Goal: Find contact information: Find contact information

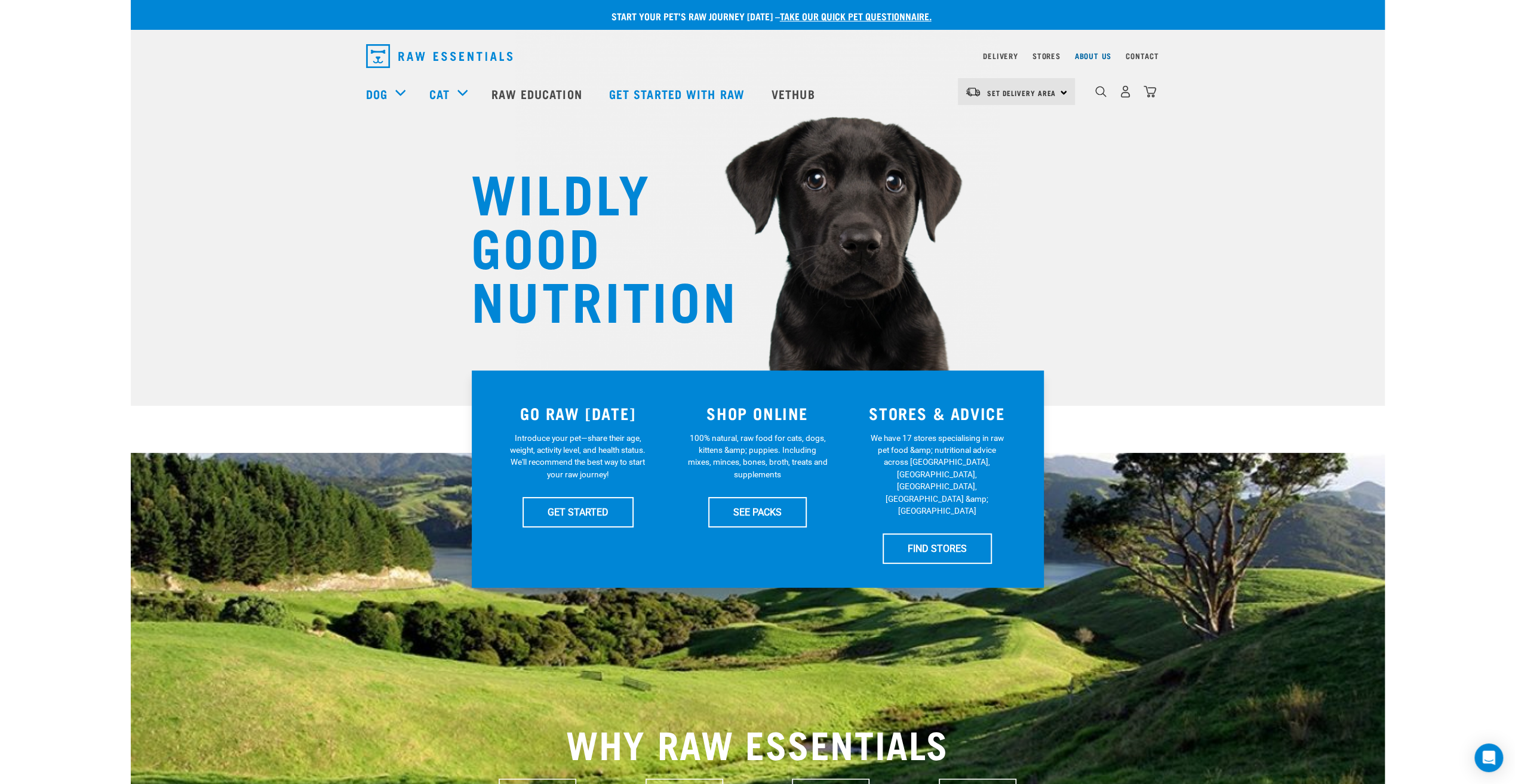
click at [1093, 58] on link "About Us" at bounding box center [1092, 56] width 36 height 4
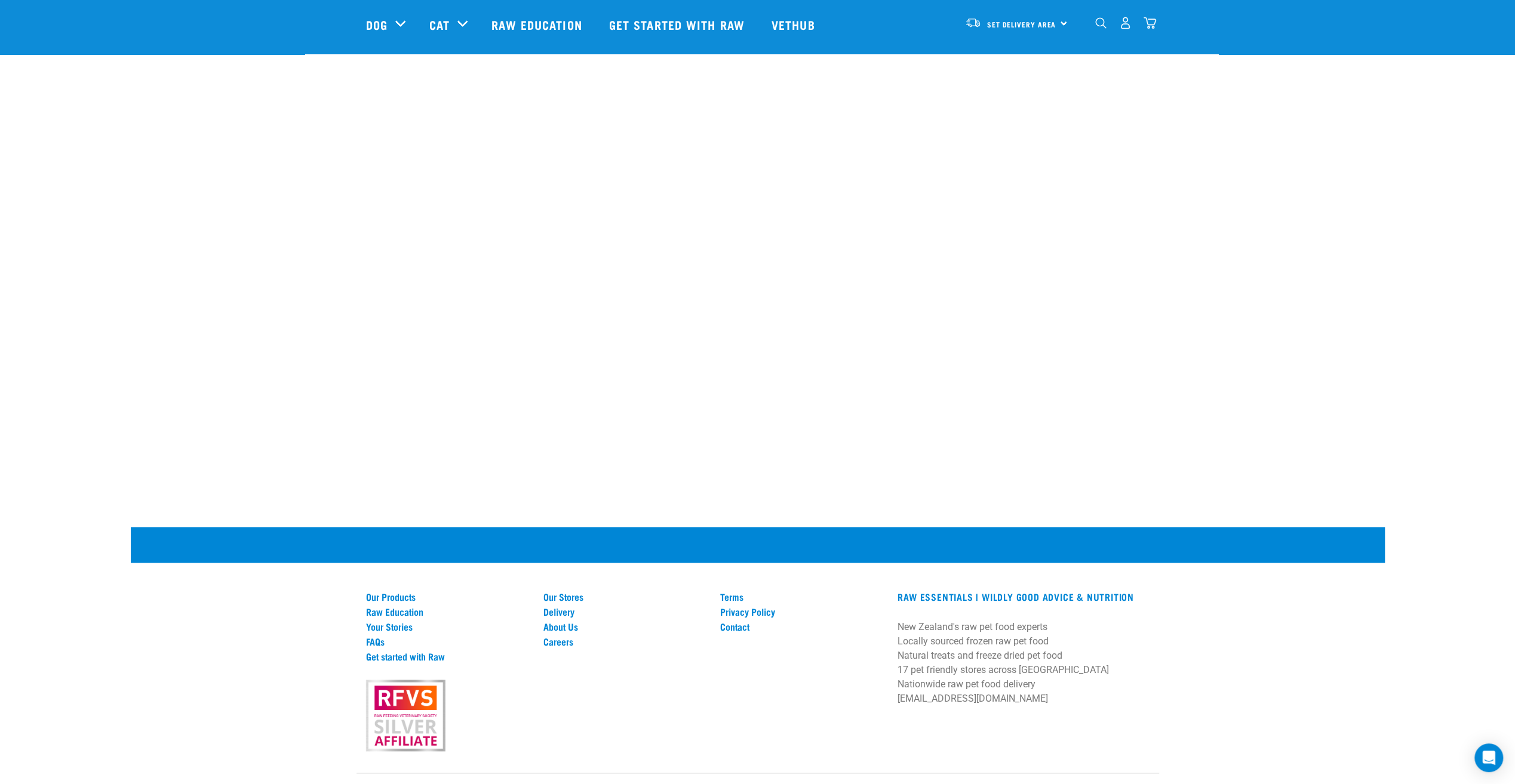
scroll to position [1492, 0]
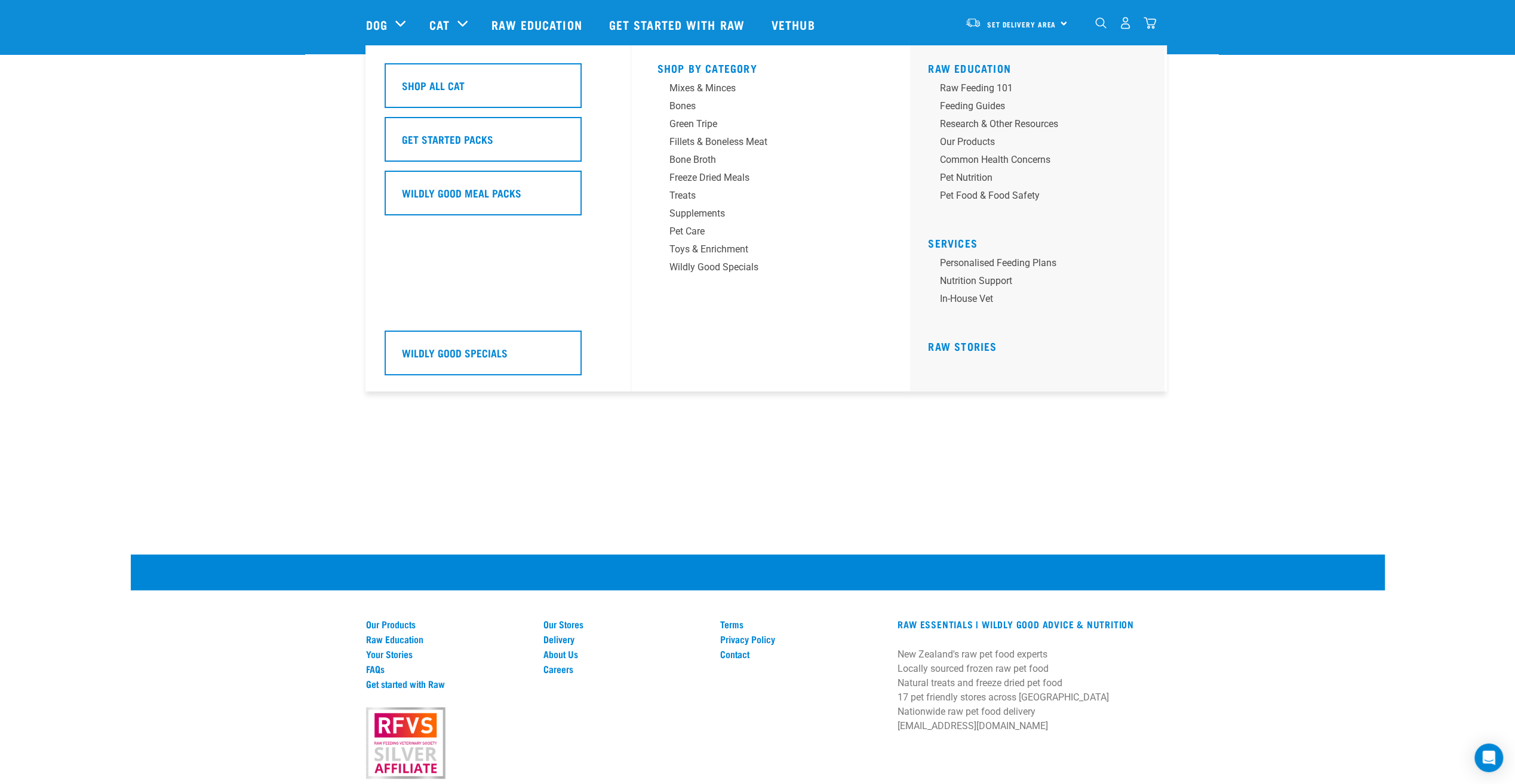
click at [463, 20] on div "Cat" at bounding box center [454, 24] width 50 height 48
click at [695, 65] on h5 "Shop By Category" at bounding box center [771, 67] width 227 height 10
click at [690, 90] on div "Mixes & Minces" at bounding box center [762, 88] width 186 height 15
click at [703, 90] on div "Mixes & Minces" at bounding box center [762, 88] width 186 height 15
click at [682, 112] on div "Bones" at bounding box center [762, 106] width 186 height 15
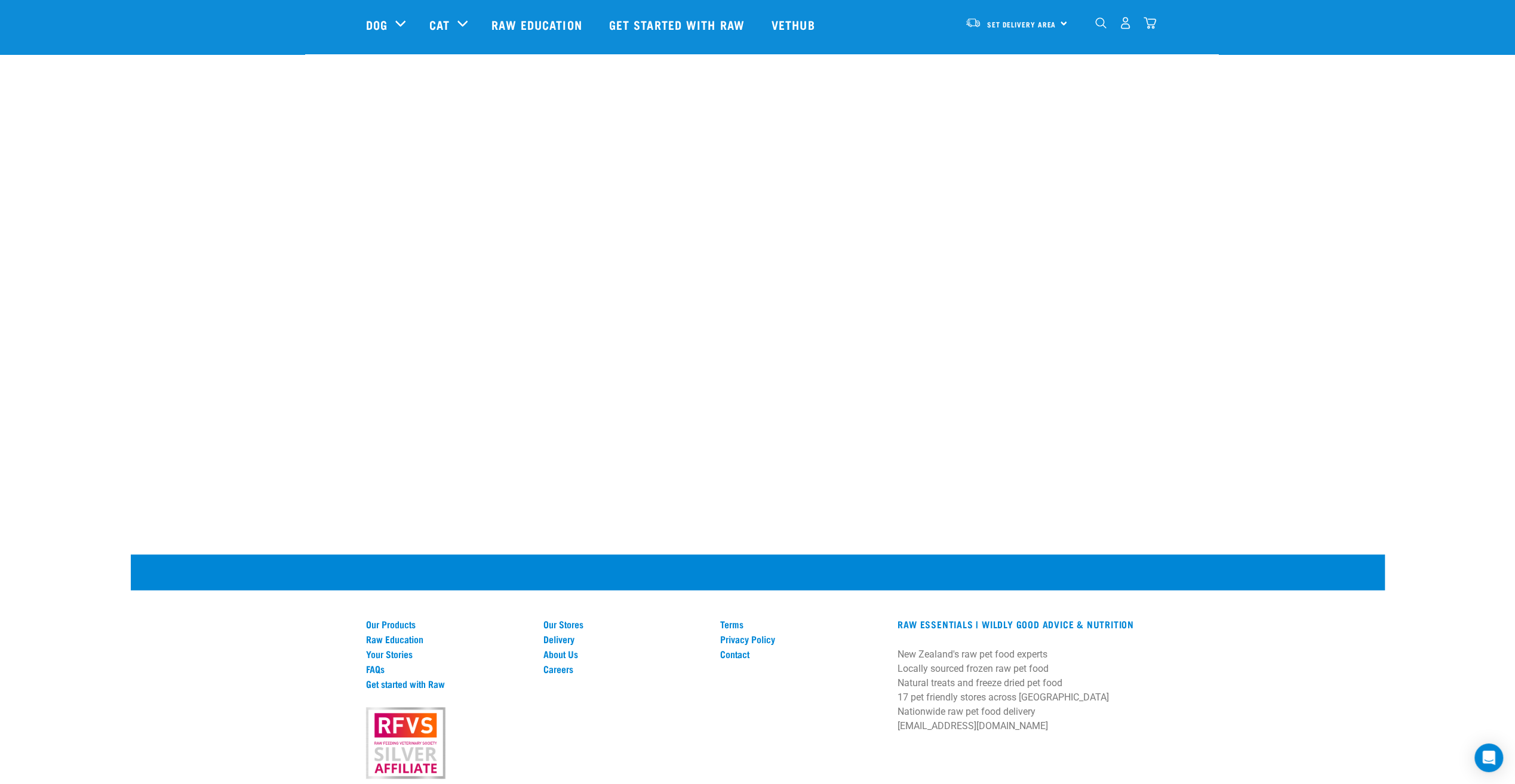
click at [241, 634] on div "Our Products Raw Education Your Stories FAQs Get started with Raw Our Stores De…" at bounding box center [758, 700] width 1254 height 293
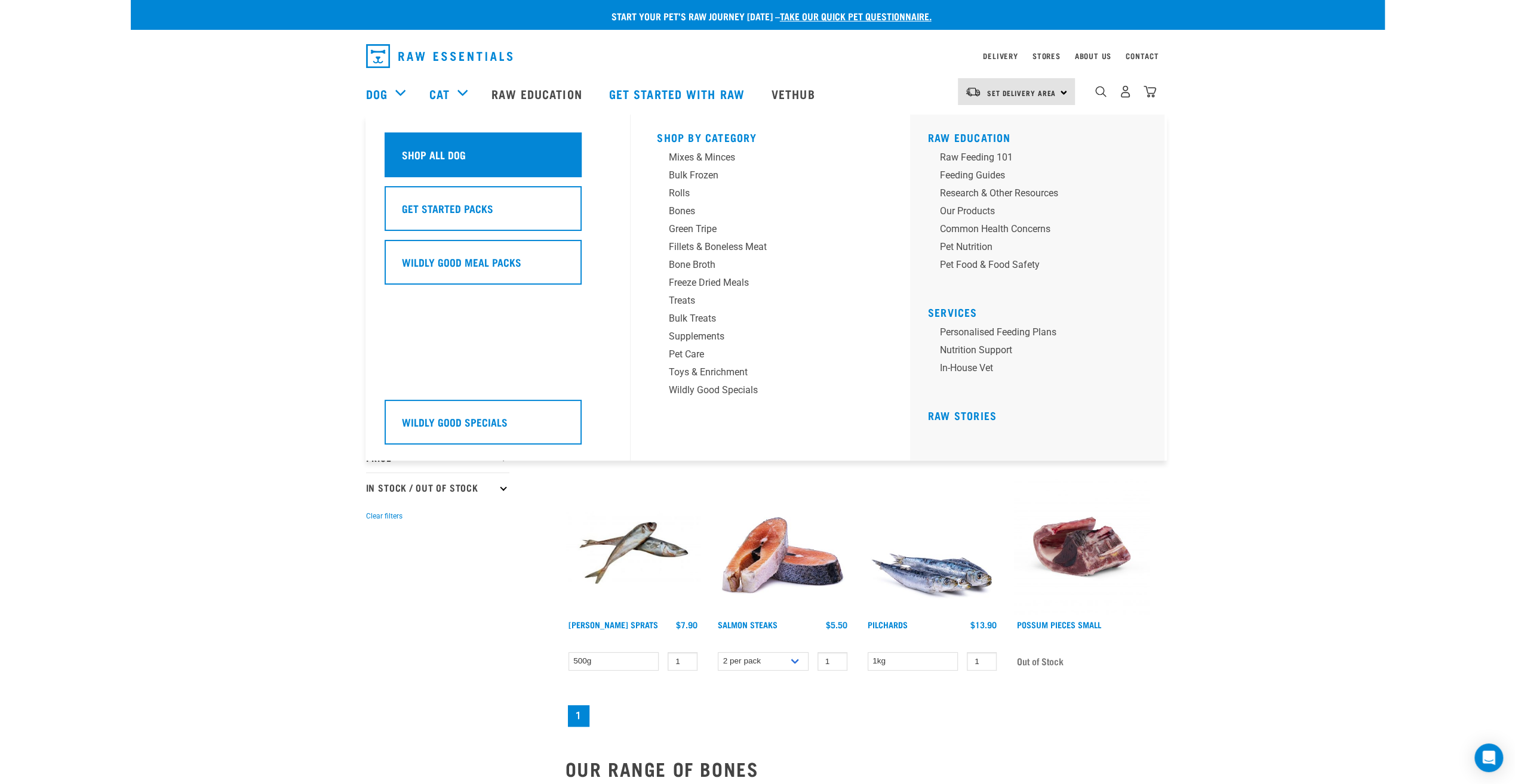
click at [406, 157] on h5 "Shop All Dog" at bounding box center [434, 154] width 64 height 15
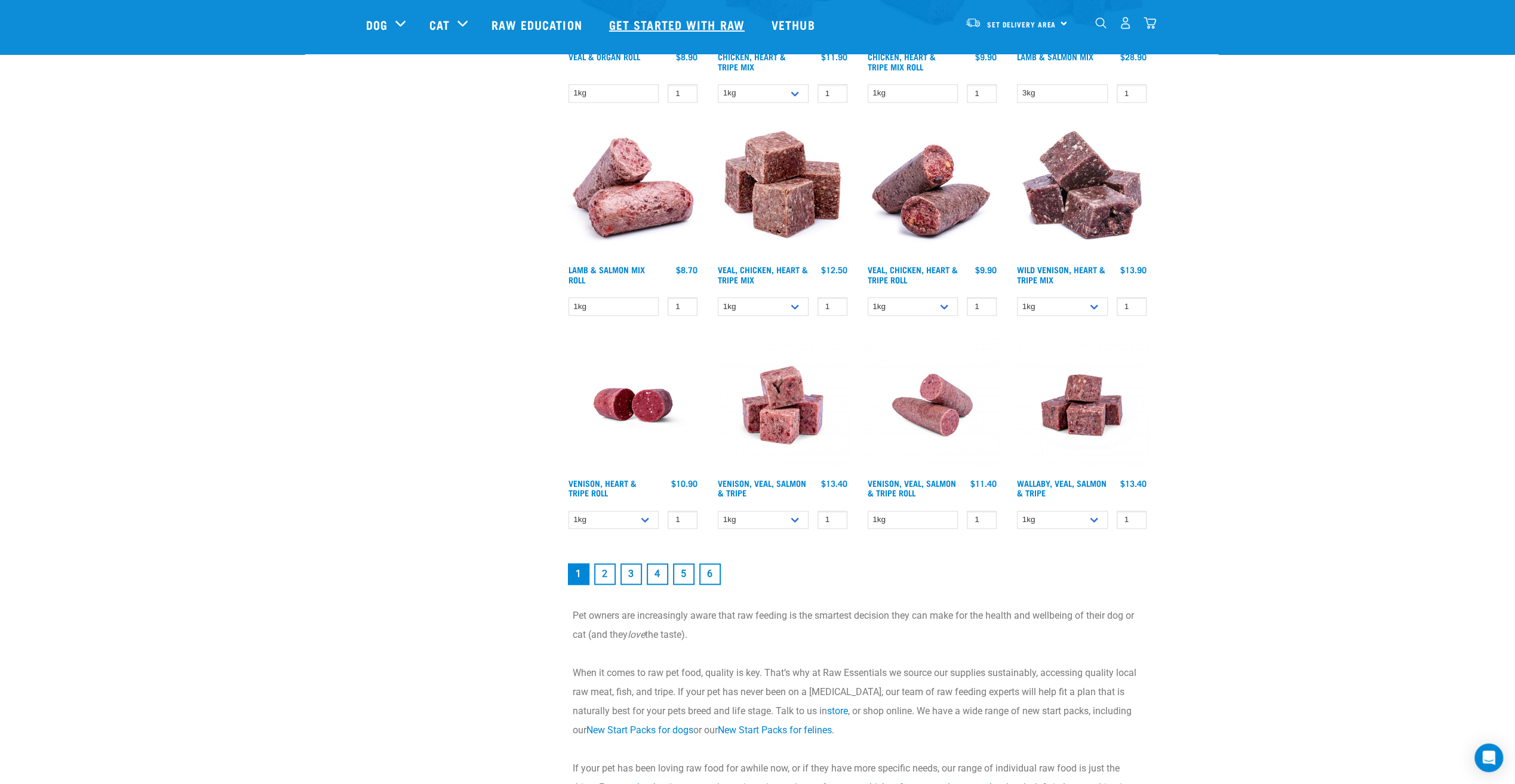
scroll to position [1372, 0]
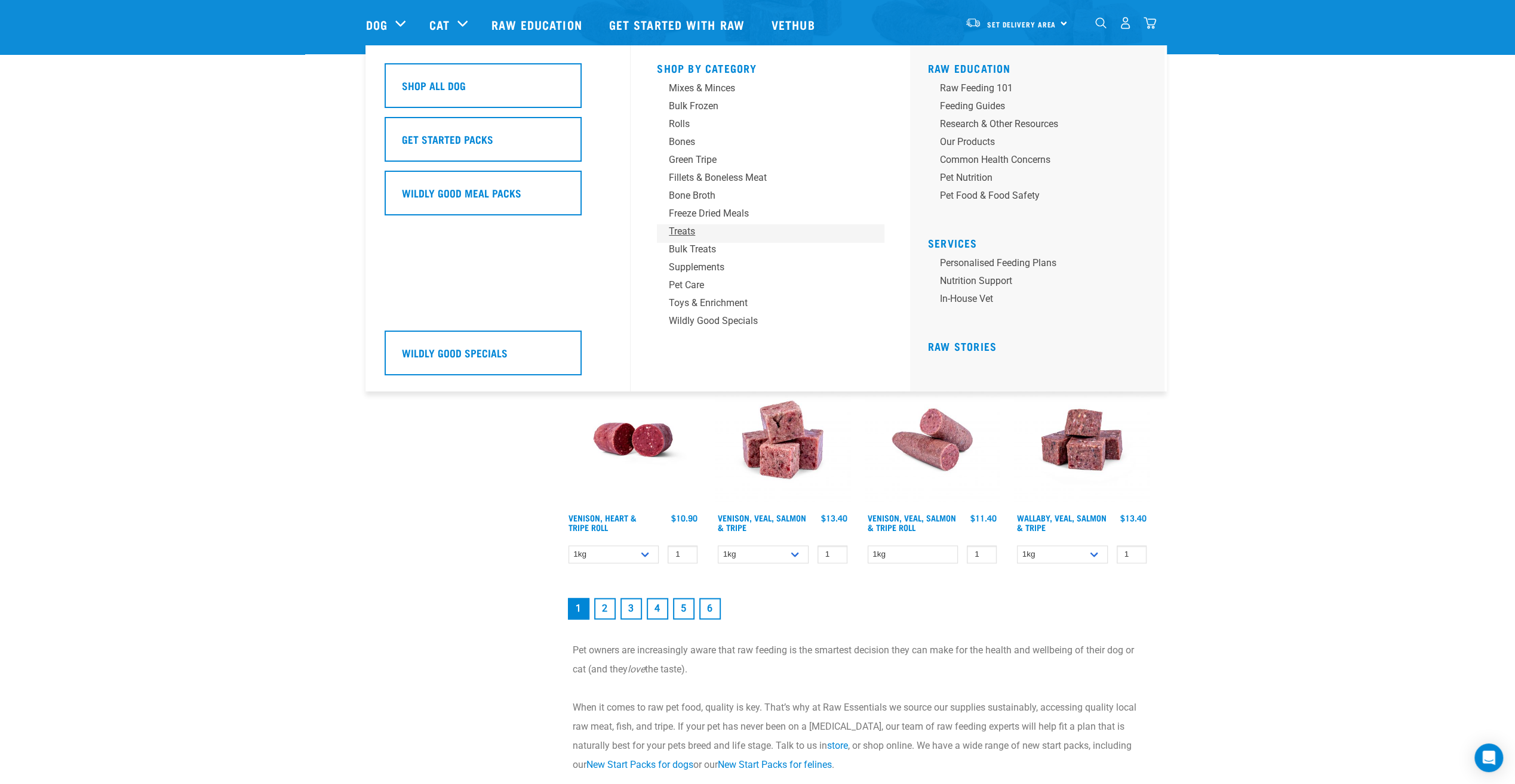
click at [678, 234] on div "Treats" at bounding box center [762, 231] width 186 height 15
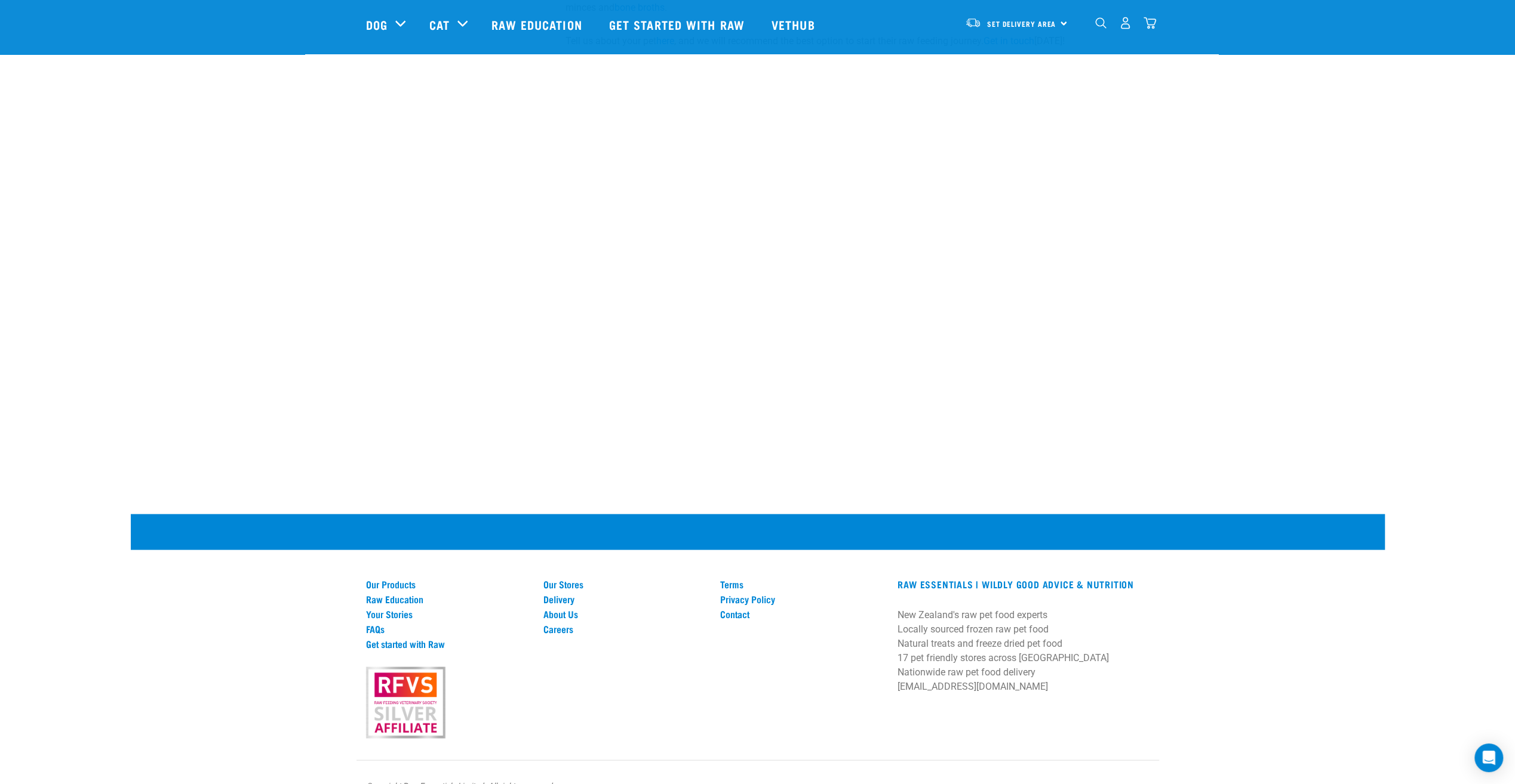
scroll to position [2215, 0]
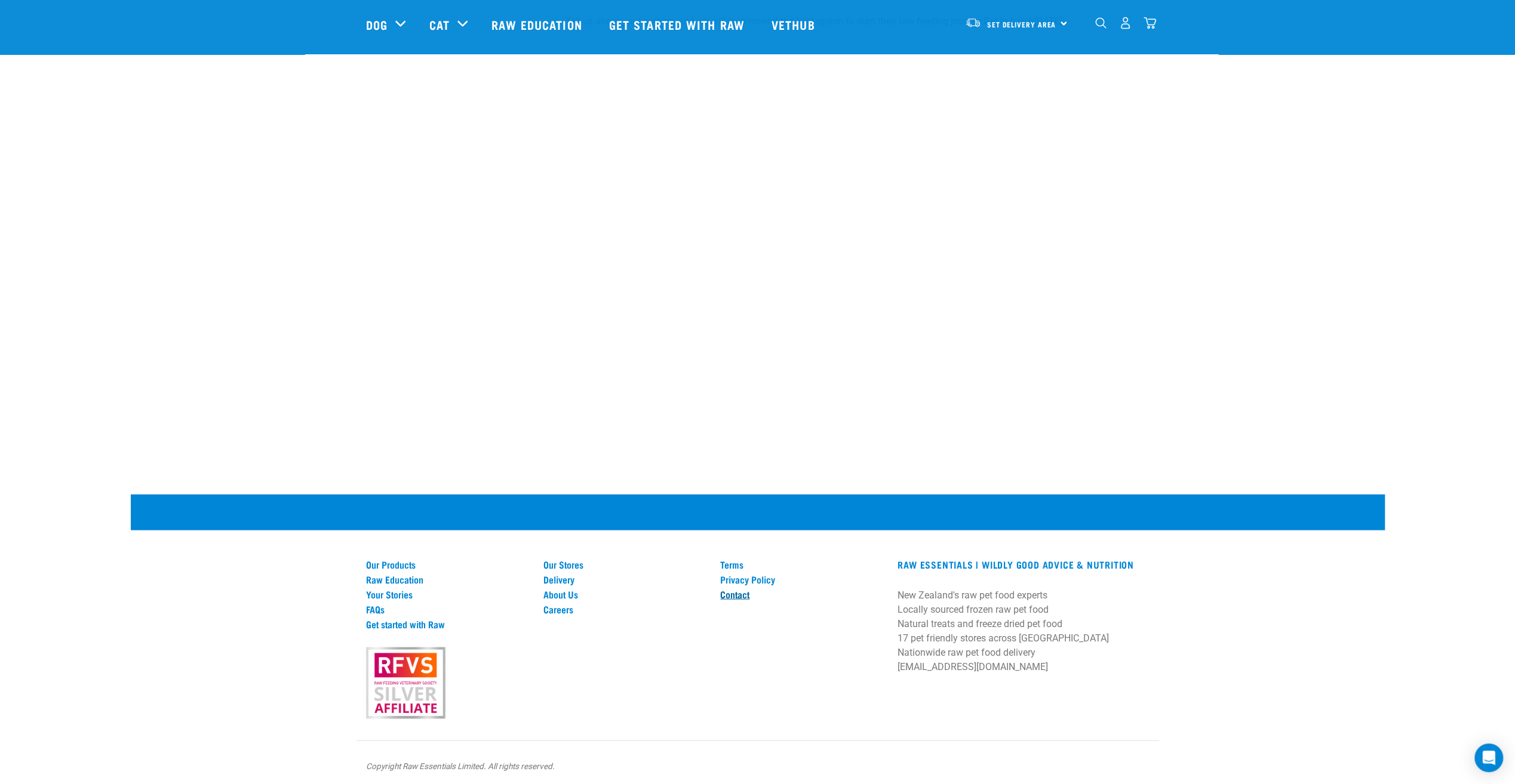
click at [738, 588] on link "Contact" at bounding box center [802, 594] width 163 height 11
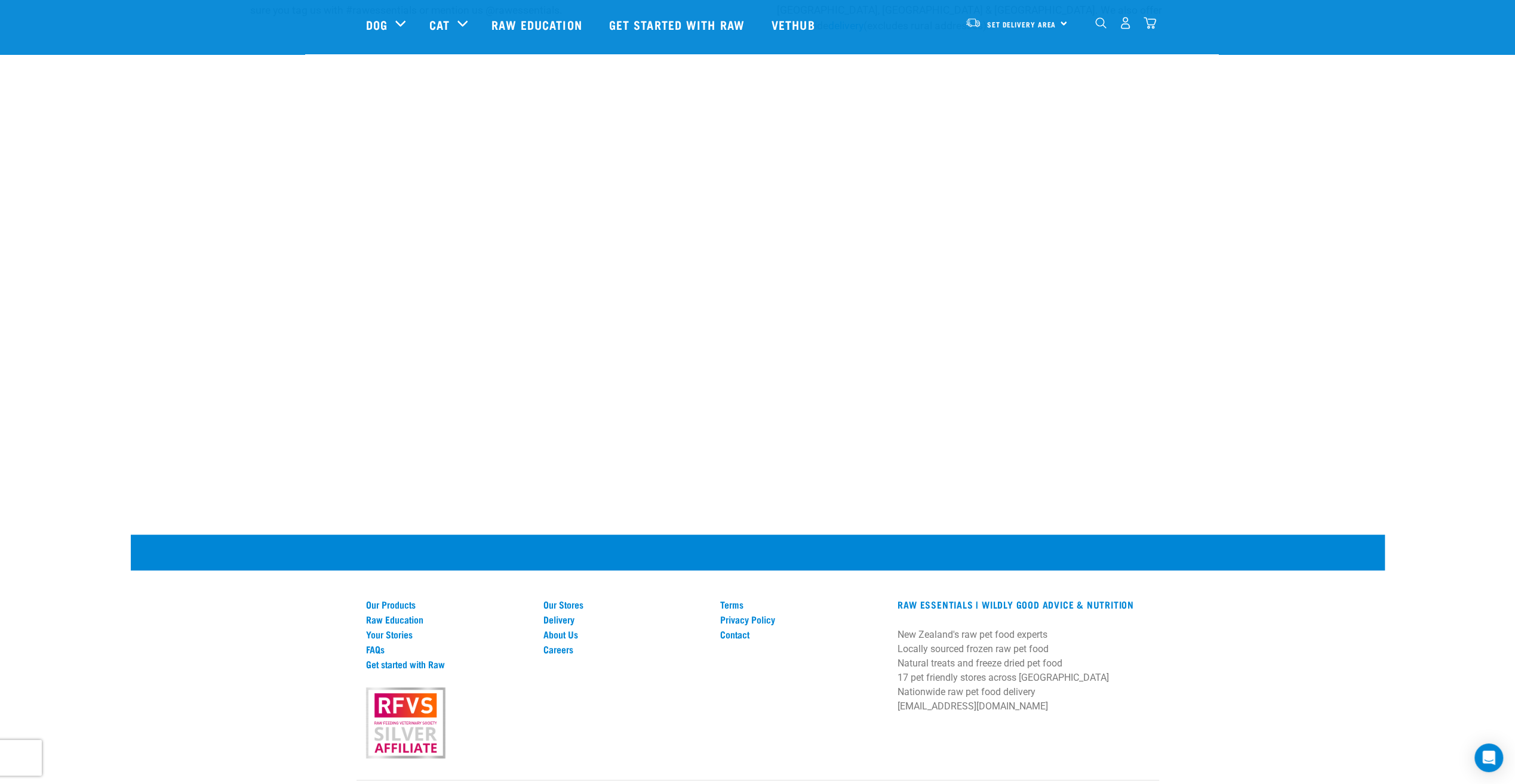
scroll to position [557, 0]
